Goal: Task Accomplishment & Management: Use online tool/utility

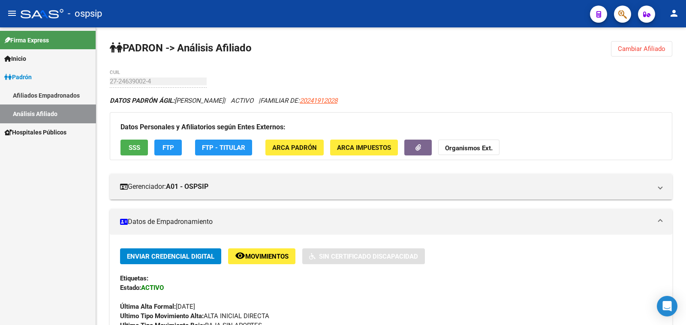
scroll to position [268, 0]
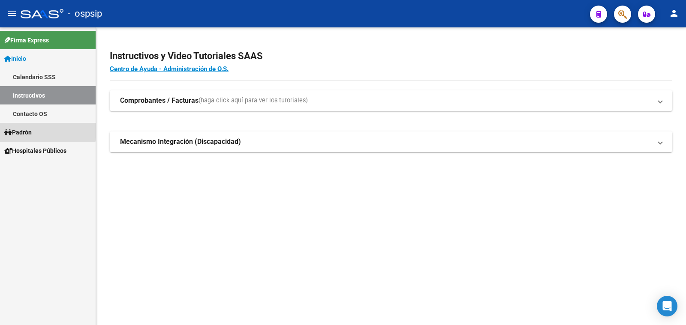
click at [28, 130] on span "Padrón" at bounding box center [17, 132] width 27 height 9
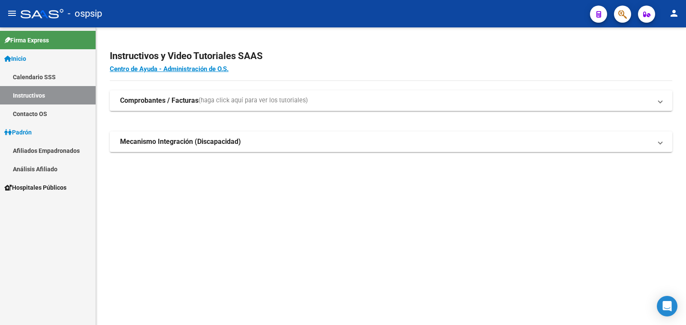
click at [47, 168] on link "Análisis Afiliado" at bounding box center [48, 169] width 96 height 18
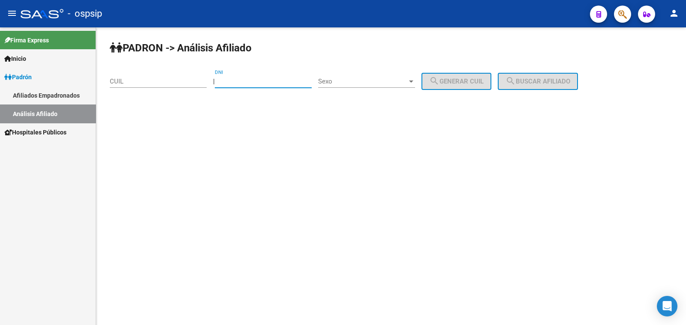
click at [239, 78] on input "DNI" at bounding box center [263, 82] width 97 height 8
type input "26057580"
click at [370, 82] on span "Sexo" at bounding box center [362, 82] width 89 height 8
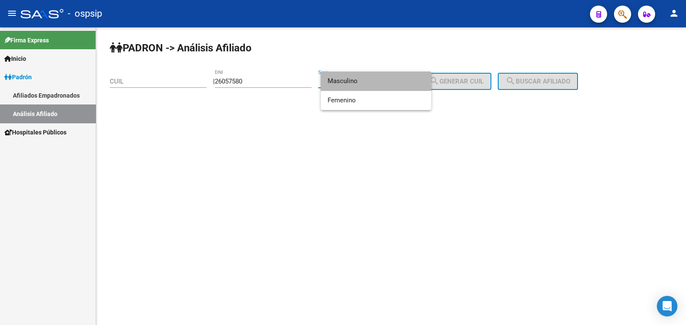
click at [370, 82] on span "Masculino" at bounding box center [375, 81] width 97 height 19
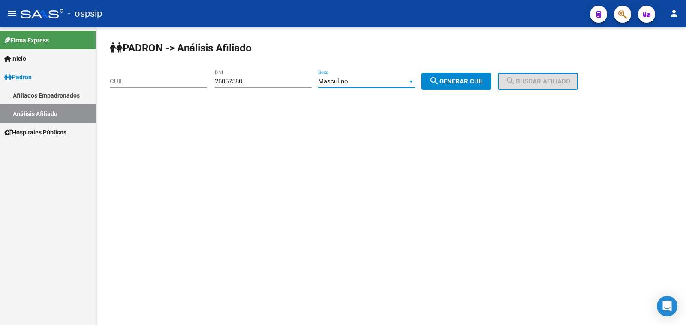
click at [466, 81] on span "search Generar CUIL" at bounding box center [456, 82] width 54 height 8
type input "20-26057580-6"
click at [515, 79] on mat-icon "search" at bounding box center [510, 81] width 10 height 10
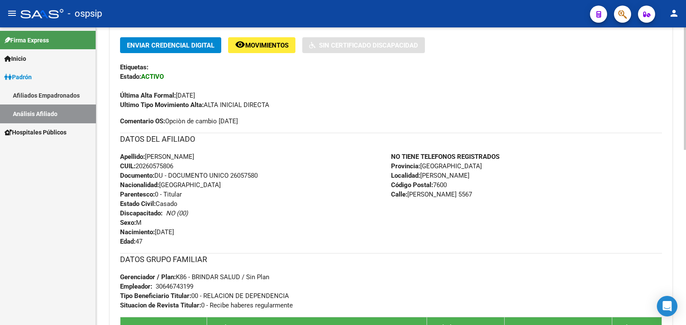
scroll to position [214, 0]
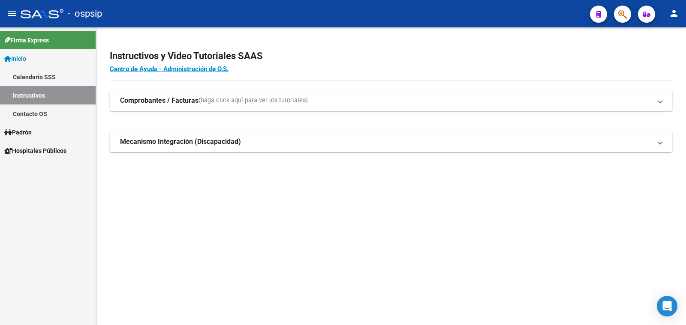
click at [26, 129] on span "Padrón" at bounding box center [17, 132] width 27 height 9
click at [42, 166] on link "Análisis Afiliado" at bounding box center [48, 169] width 96 height 18
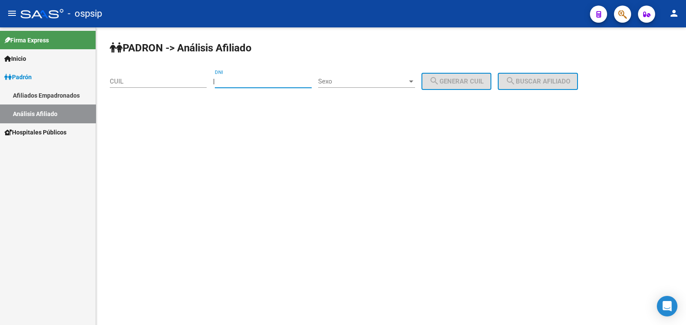
click at [257, 80] on input "DNI" at bounding box center [263, 82] width 97 height 8
type input "26057580"
click at [373, 83] on span "Sexo" at bounding box center [362, 82] width 89 height 8
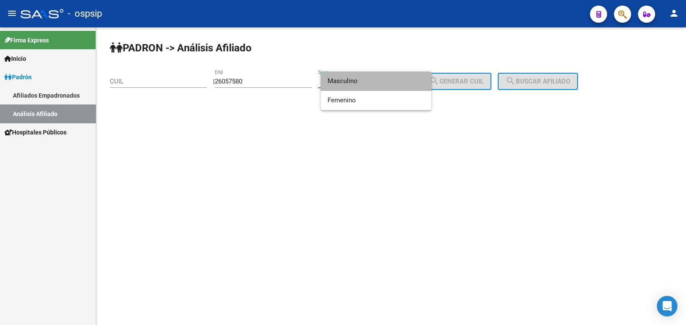
click at [373, 82] on span "Masculino" at bounding box center [375, 81] width 97 height 19
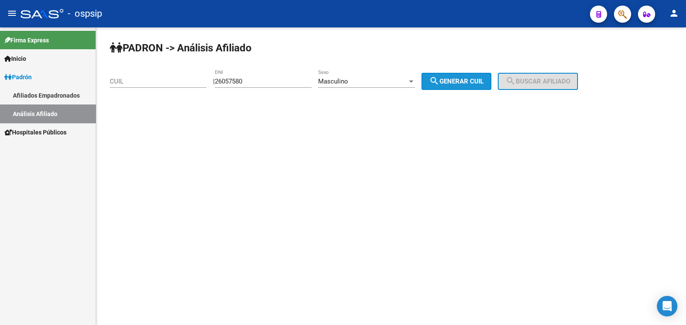
click at [473, 79] on span "search Generar CUIL" at bounding box center [456, 82] width 54 height 8
type input "20-26057580-6"
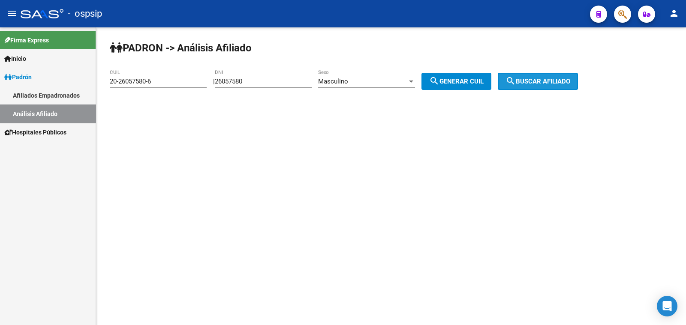
click at [556, 81] on span "search Buscar afiliado" at bounding box center [537, 82] width 65 height 8
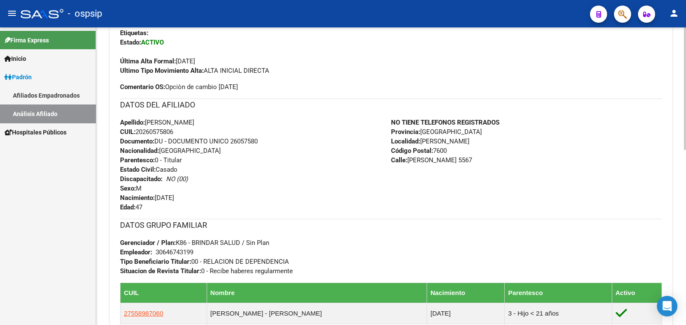
scroll to position [268, 0]
